Goal: Information Seeking & Learning: Check status

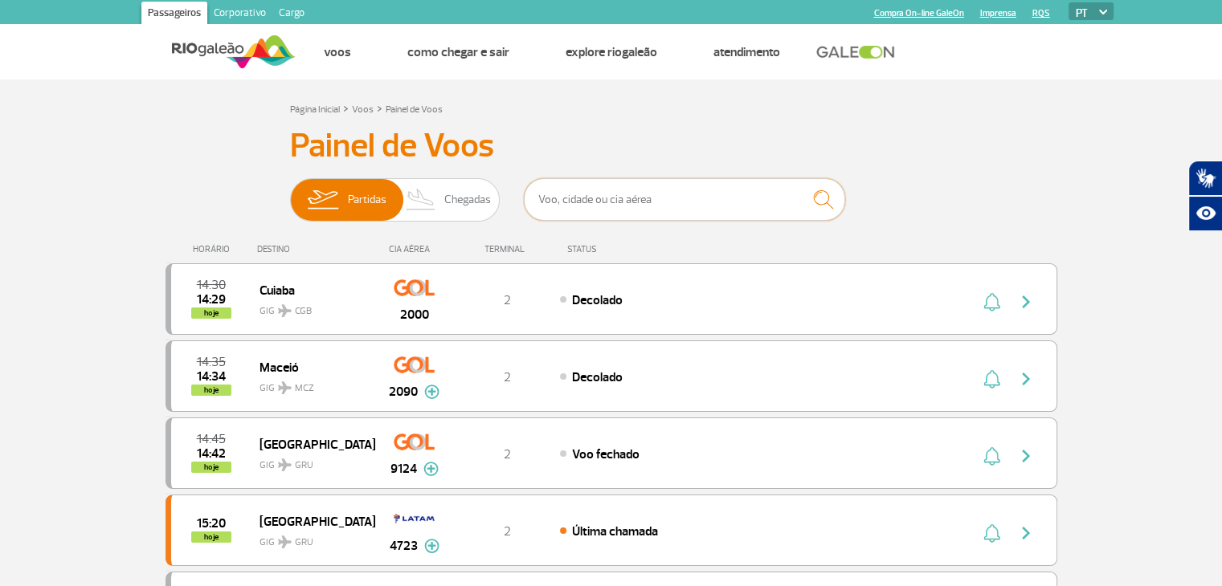
click at [723, 189] on input "text" at bounding box center [684, 199] width 321 height 43
type input "e"
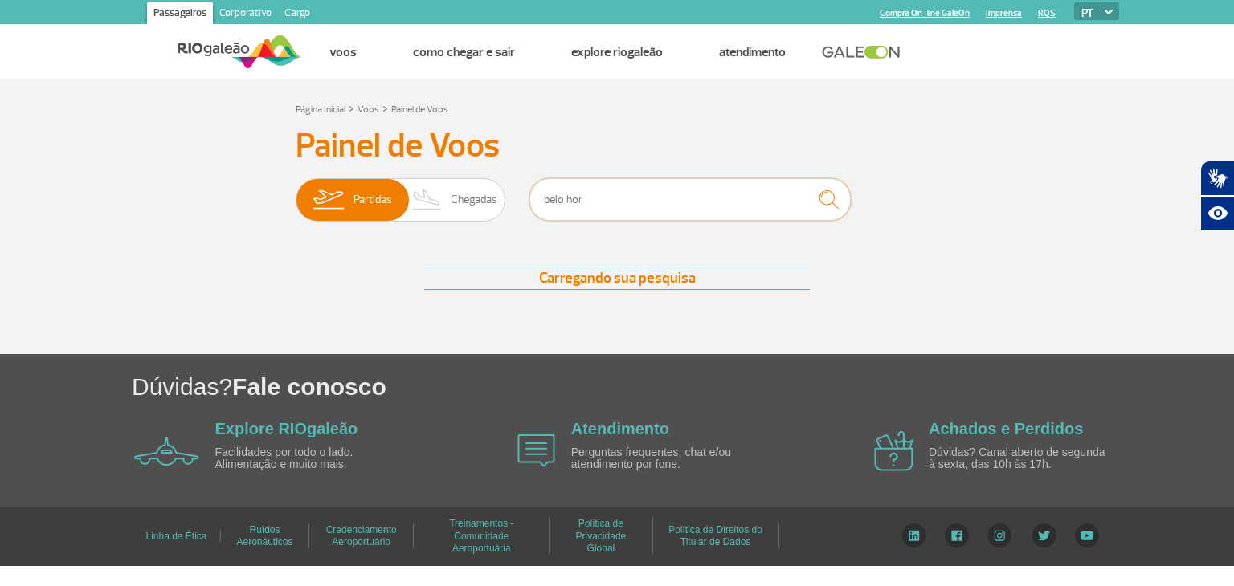
type input "[GEOGRAPHIC_DATA]"
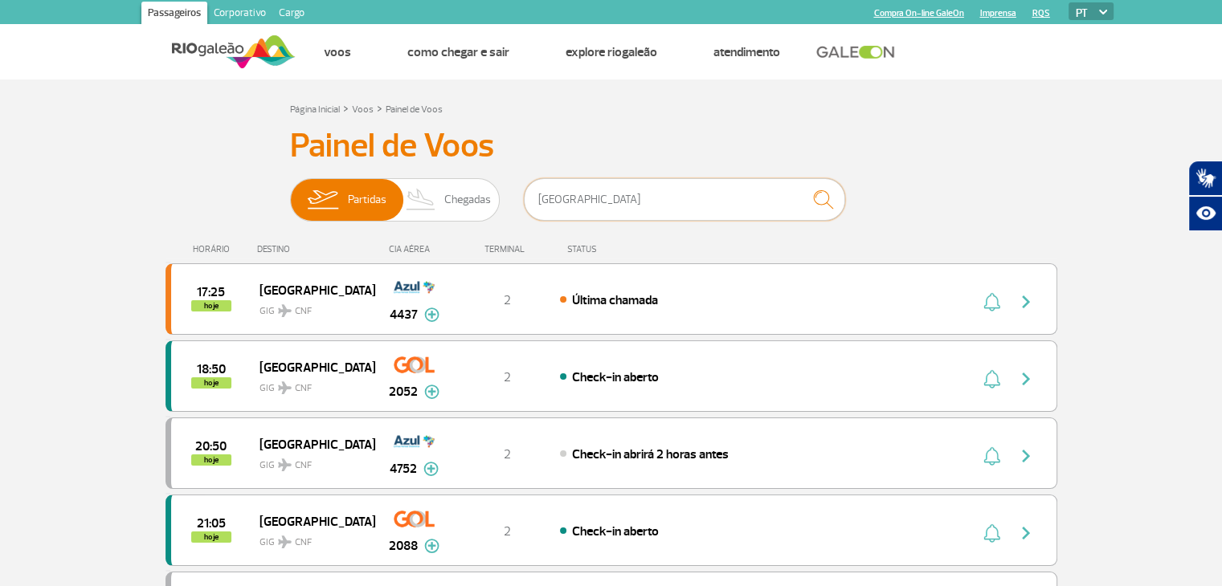
scroll to position [80, 0]
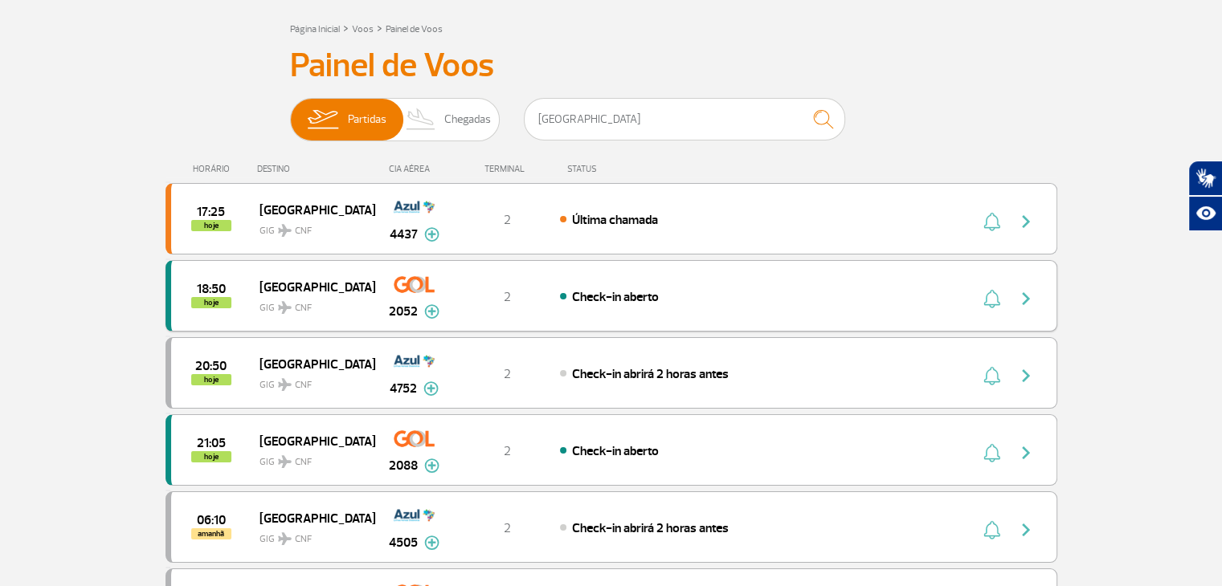
click at [1027, 297] on img "button" at bounding box center [1025, 298] width 19 height 19
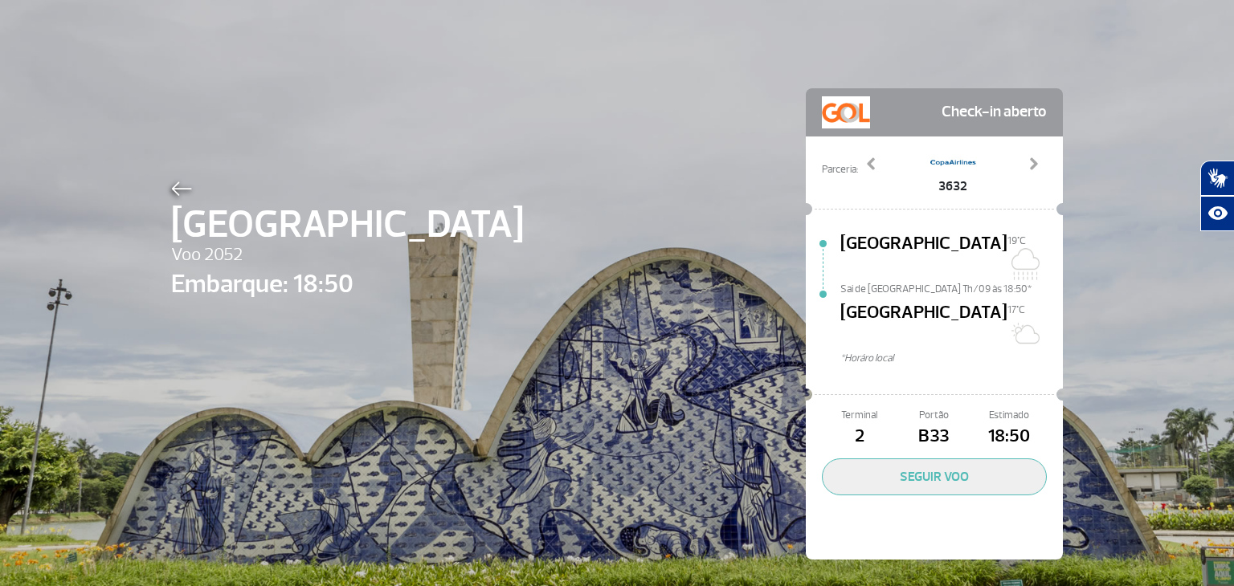
click at [179, 183] on img at bounding box center [181, 189] width 21 height 14
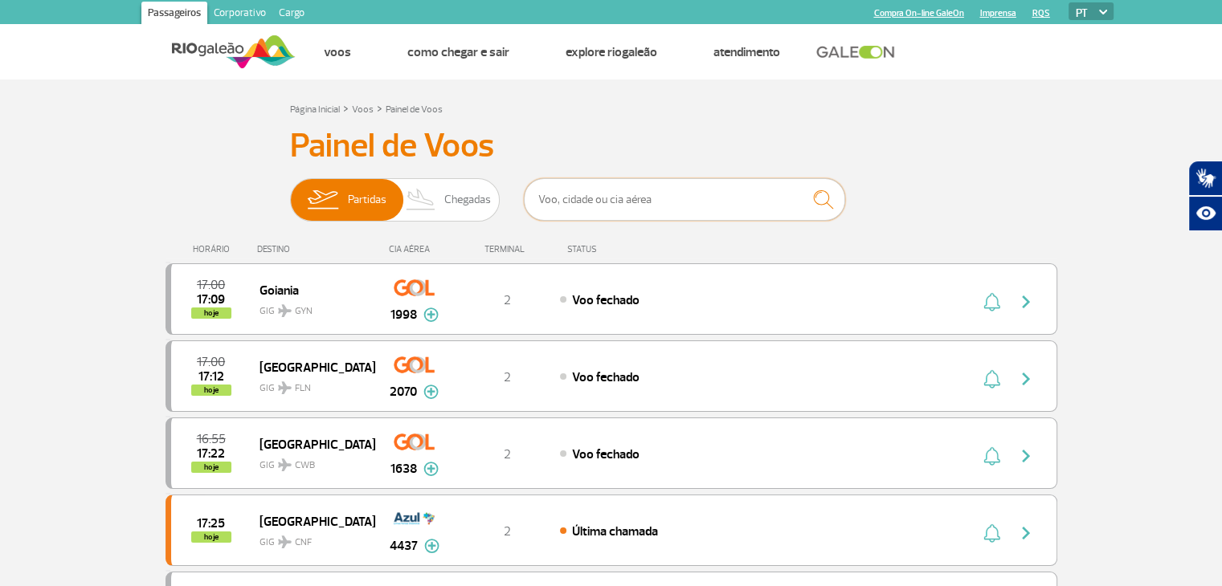
click at [569, 203] on input "text" at bounding box center [684, 199] width 321 height 43
type input "[GEOGRAPHIC_DATA]"
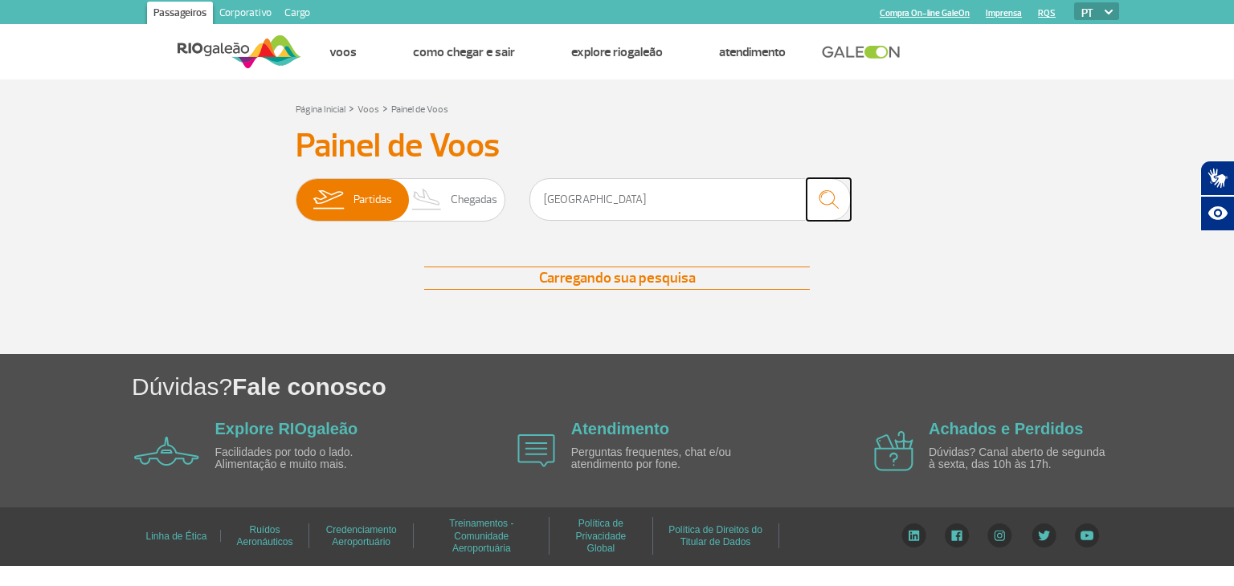
click at [827, 190] on img "submit" at bounding box center [828, 199] width 35 height 33
